Goal: Task Accomplishment & Management: Manage account settings

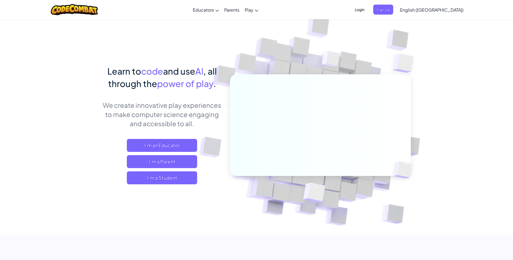
click at [367, 12] on span "Login" at bounding box center [359, 10] width 16 height 10
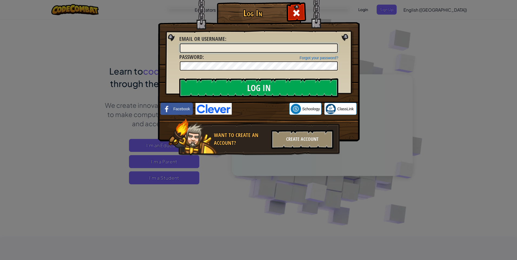
click at [264, 46] on input "Email or Username :" at bounding box center [259, 47] width 158 height 9
type input "[EMAIL_ADDRESS][DOMAIN_NAME]"
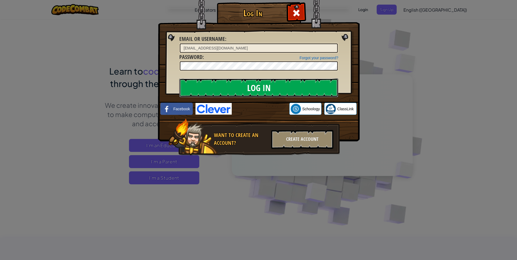
click at [210, 88] on input "Log In" at bounding box center [258, 87] width 159 height 19
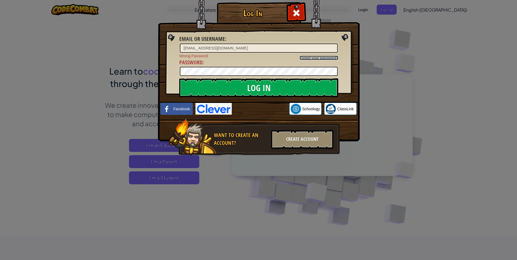
click at [300, 58] on link "Forgot your password?" at bounding box center [318, 58] width 39 height 4
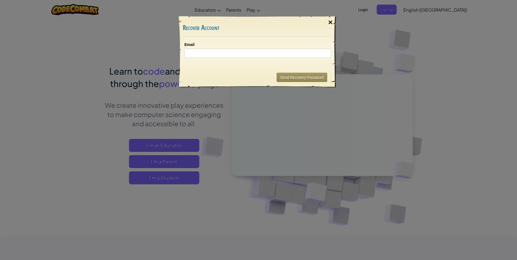
click at [333, 22] on div "×" at bounding box center [330, 23] width 12 height 16
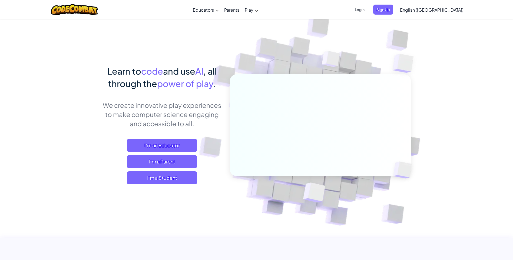
click at [367, 12] on span "Login" at bounding box center [359, 10] width 16 height 10
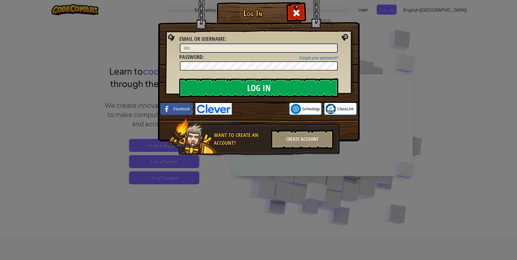
type input "[EMAIL_ADDRESS][DOMAIN_NAME]"
click at [179, 78] on input "Log In" at bounding box center [258, 87] width 159 height 19
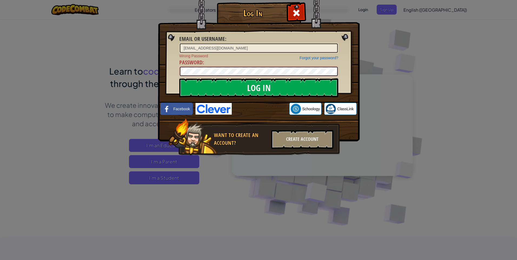
click at [179, 78] on input "Log In" at bounding box center [258, 87] width 159 height 19
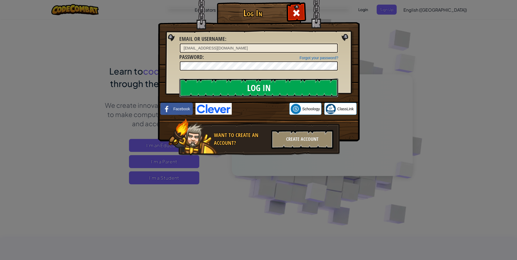
click at [273, 83] on input "Log In" at bounding box center [258, 87] width 159 height 19
